Goal: Register for event/course

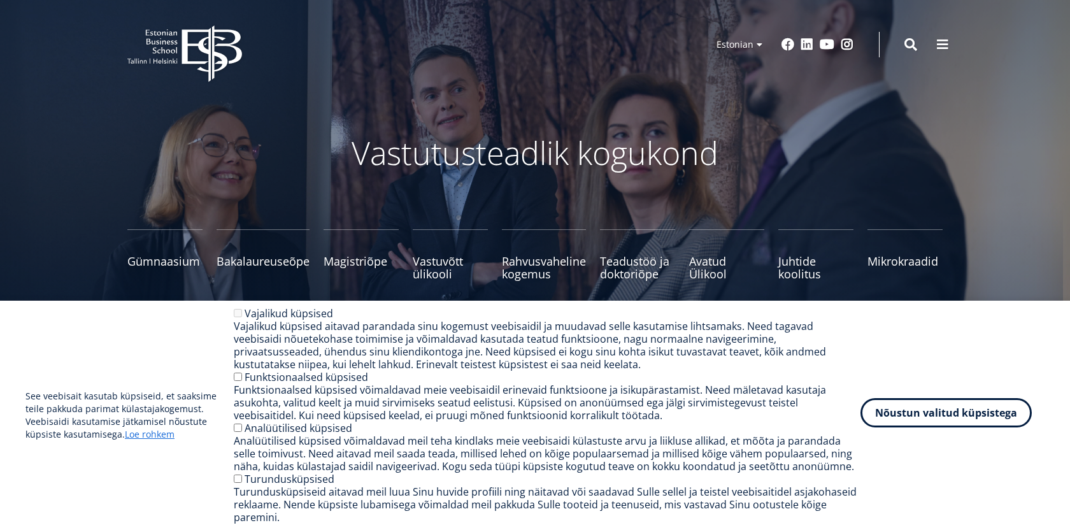
click at [911, 410] on button "Nõustun valitud küpsistega" at bounding box center [945, 412] width 171 height 29
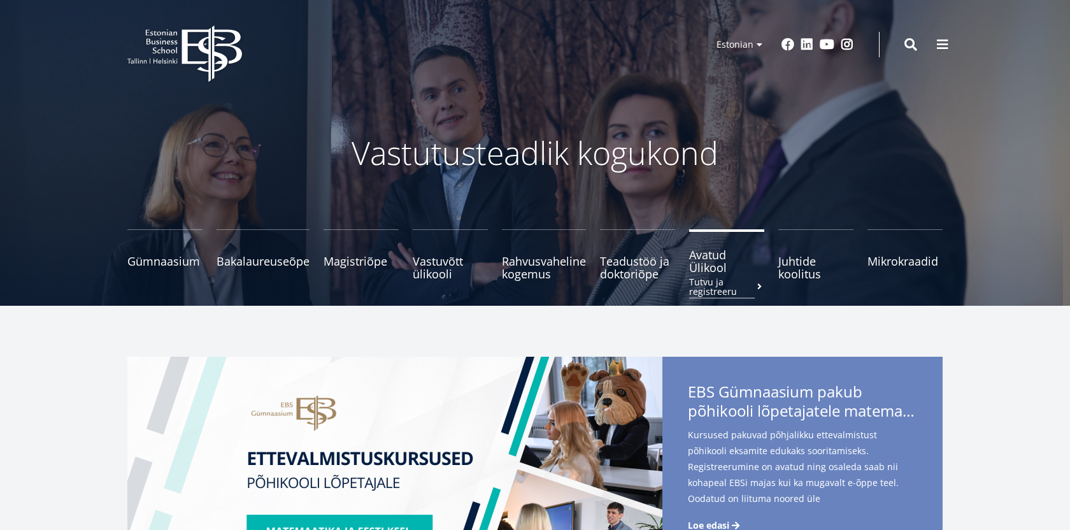
click at [700, 275] on link "Avatud Ülikool Tutvu ja registreeru" at bounding box center [726, 254] width 75 height 51
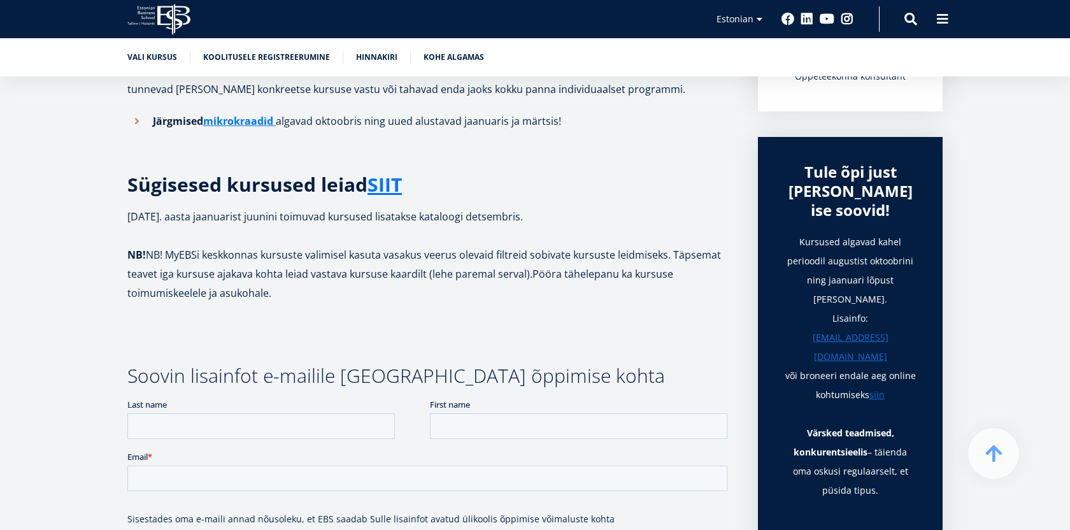
scroll to position [371, 0]
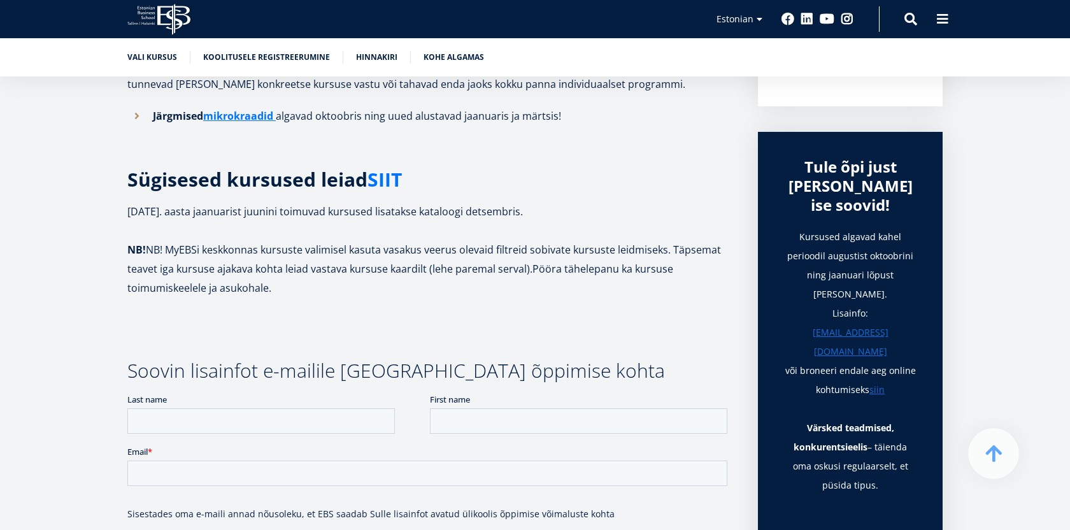
click at [381, 180] on link "SIIT" at bounding box center [384, 179] width 34 height 19
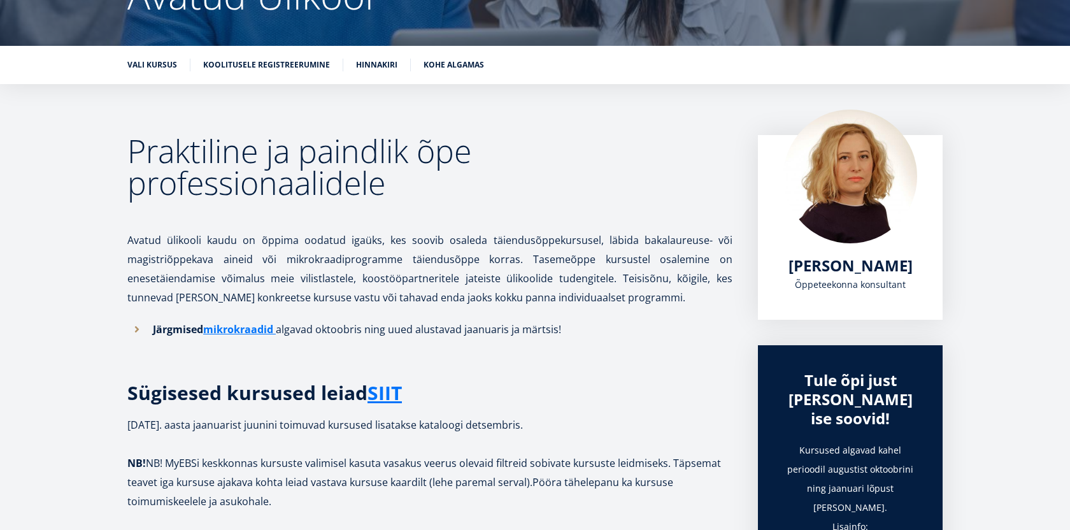
scroll to position [0, 0]
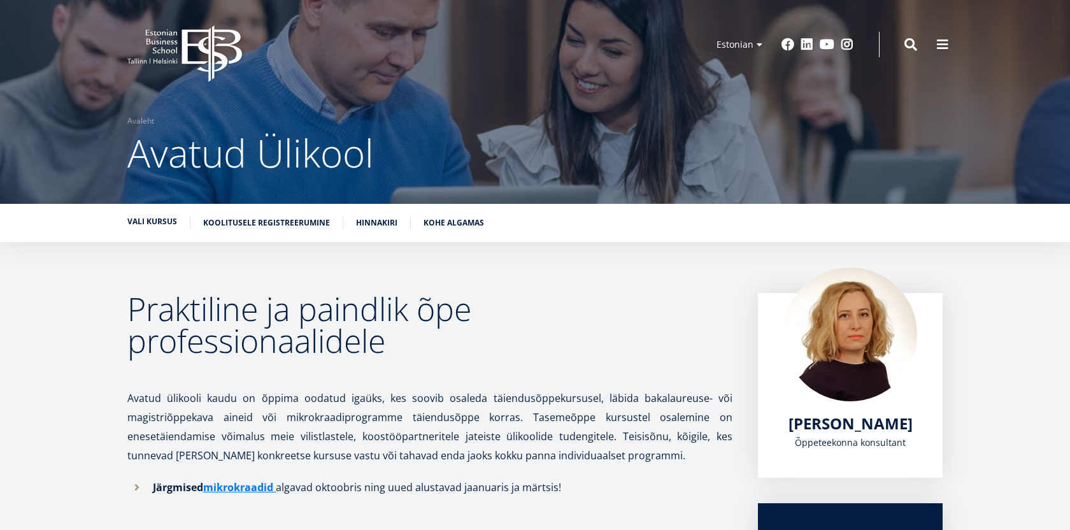
click at [156, 222] on link "Vali kursus" at bounding box center [152, 221] width 50 height 13
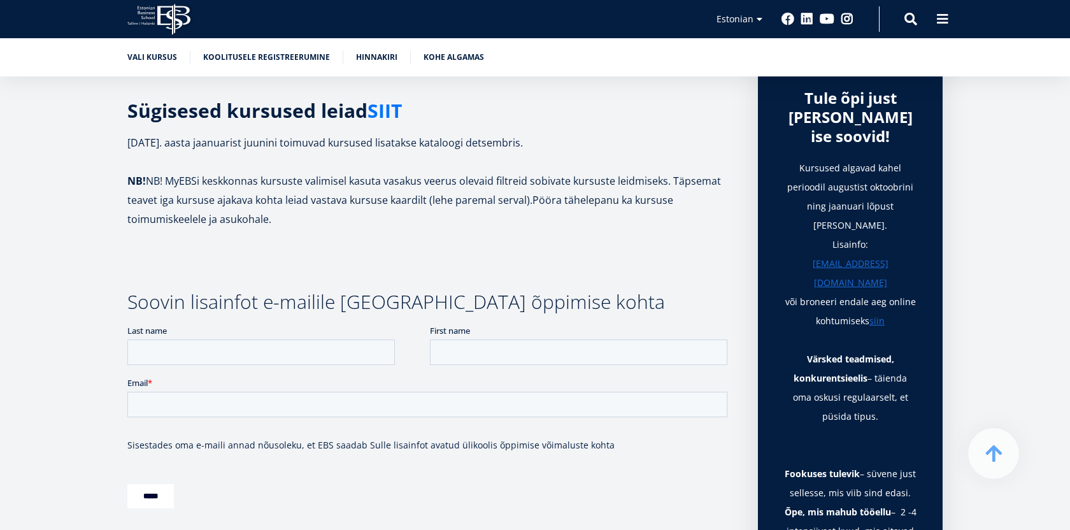
click at [388, 113] on link "SIIT" at bounding box center [384, 110] width 34 height 19
